Goal: Check status: Check status

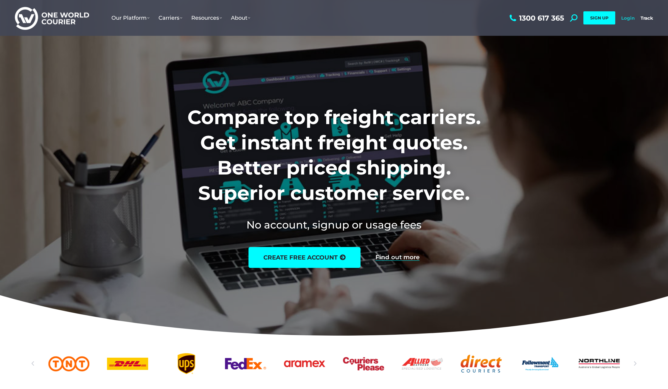
click at [626, 16] on link "Login" at bounding box center [627, 18] width 13 height 6
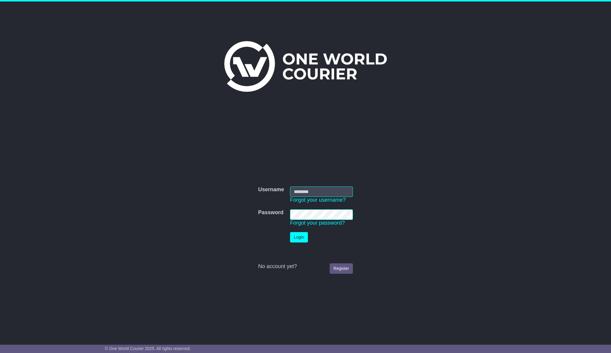
type input "**********"
click at [299, 235] on button "Login" at bounding box center [299, 237] width 18 height 10
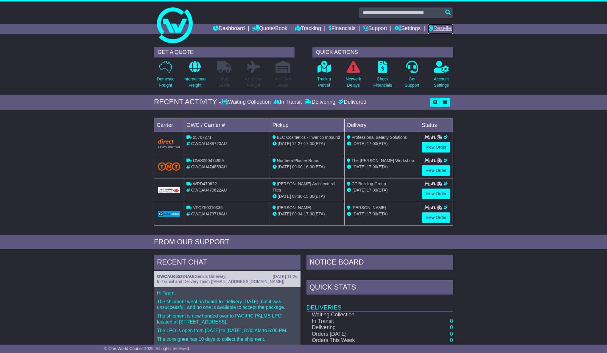
click at [440, 27] on link "Reseller" at bounding box center [440, 29] width 25 height 10
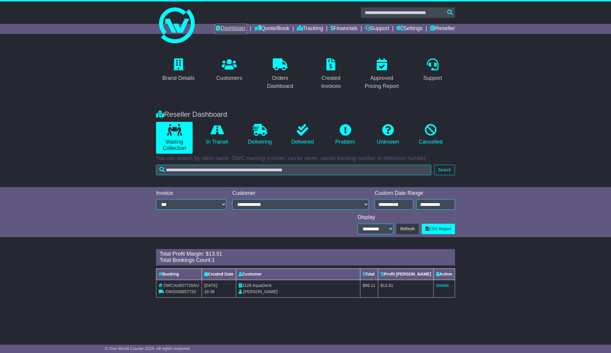
click at [232, 26] on link "Dashboard" at bounding box center [231, 29] width 32 height 10
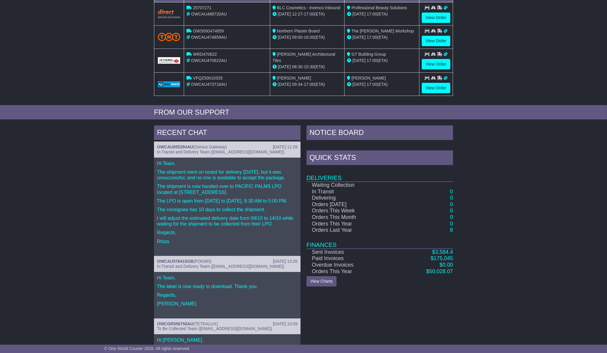
scroll to position [130, 0]
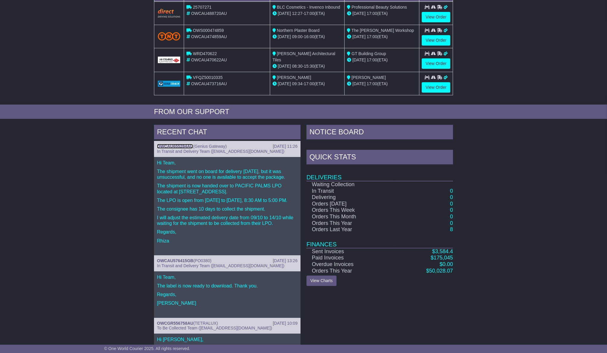
click at [181, 144] on link "OWCAU655284AU" at bounding box center [175, 146] width 36 height 5
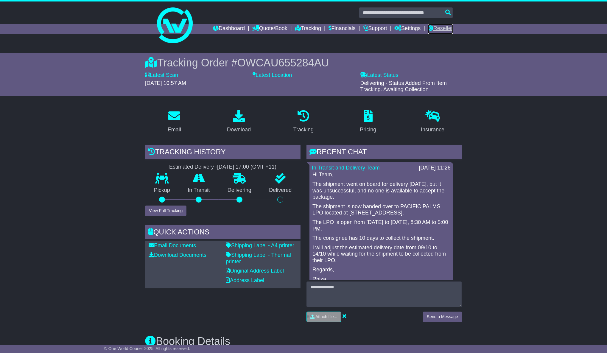
click at [442, 27] on link "Reseller" at bounding box center [440, 29] width 25 height 10
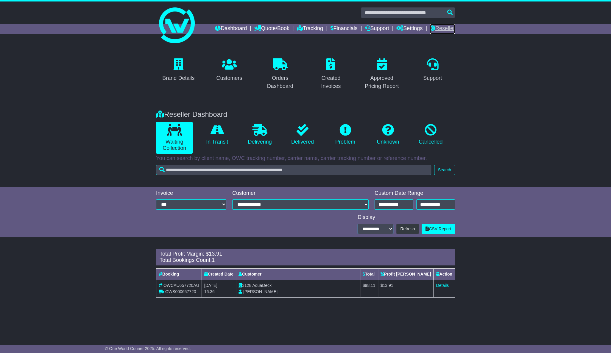
click at [440, 29] on link "Reseller" at bounding box center [442, 29] width 25 height 10
